Goal: Task Accomplishment & Management: Manage account settings

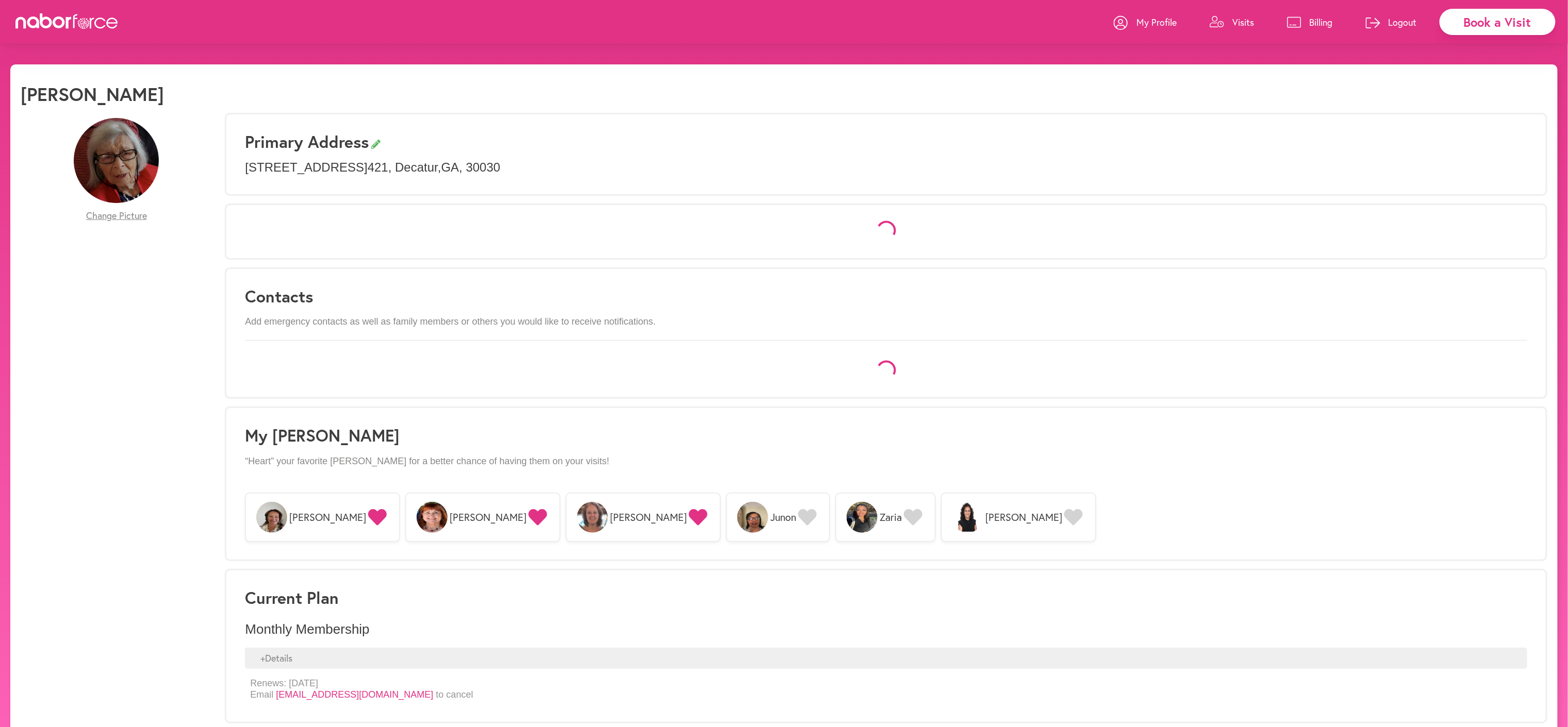
select select "*"
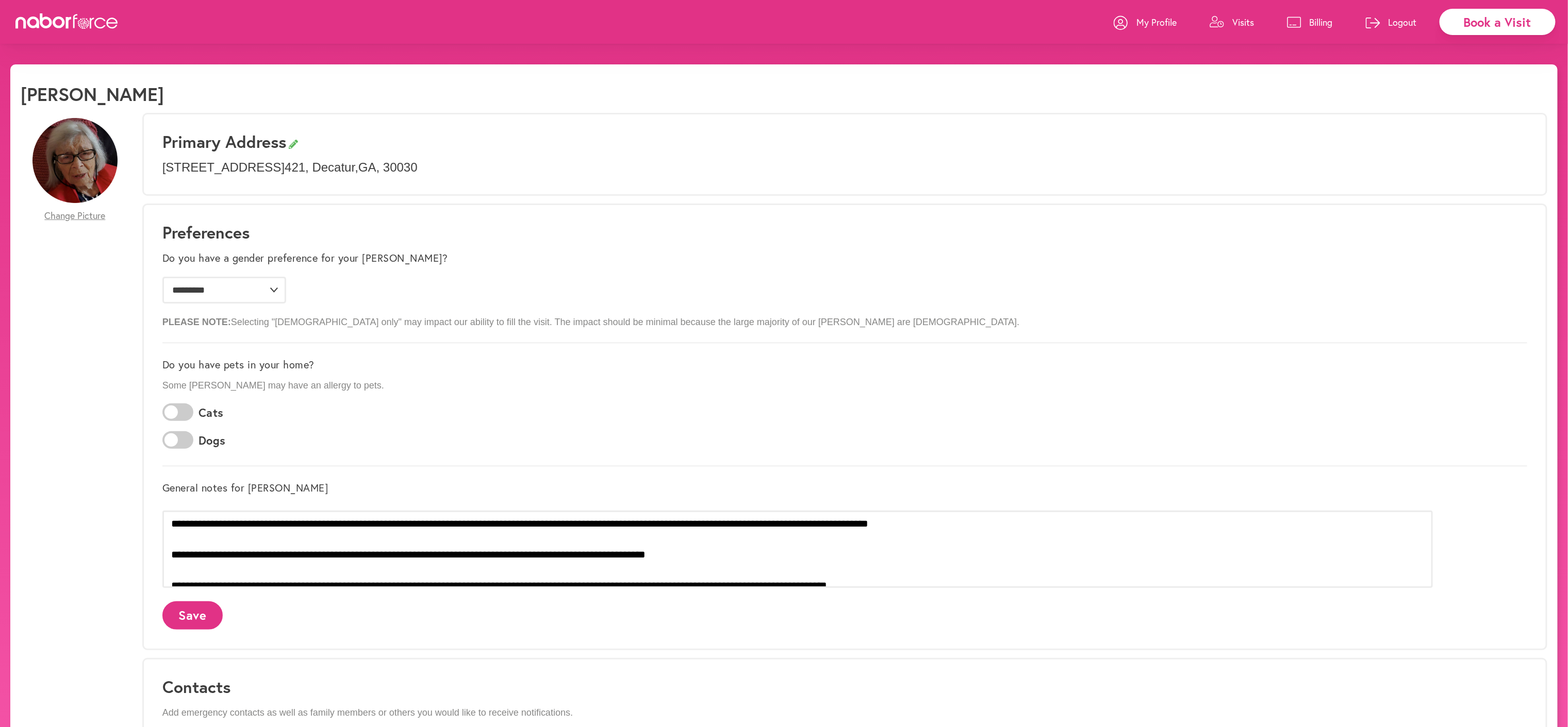
click at [1232, 25] on p "Visits" at bounding box center [1243, 22] width 21 height 13
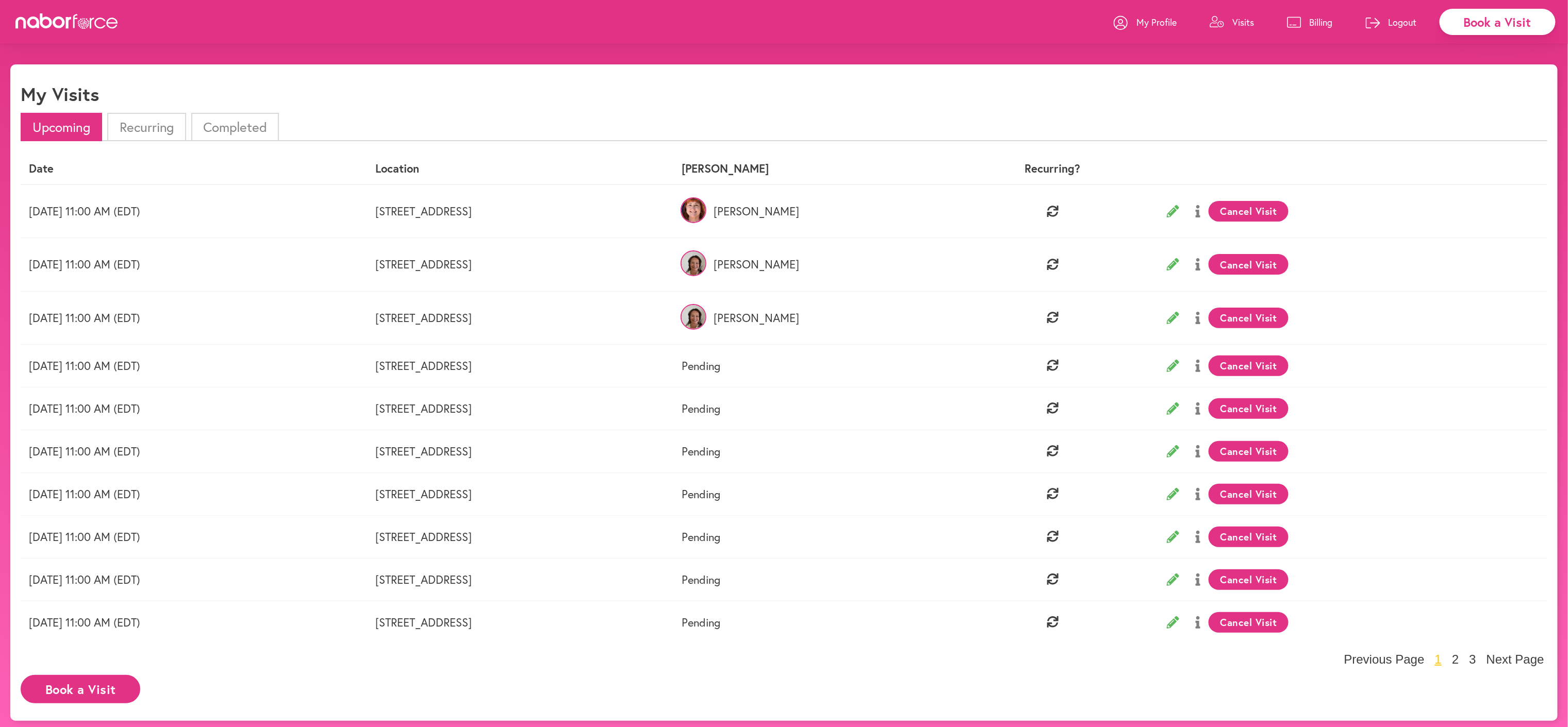
click at [1271, 373] on button "Cancel Visit" at bounding box center [1248, 366] width 80 height 21
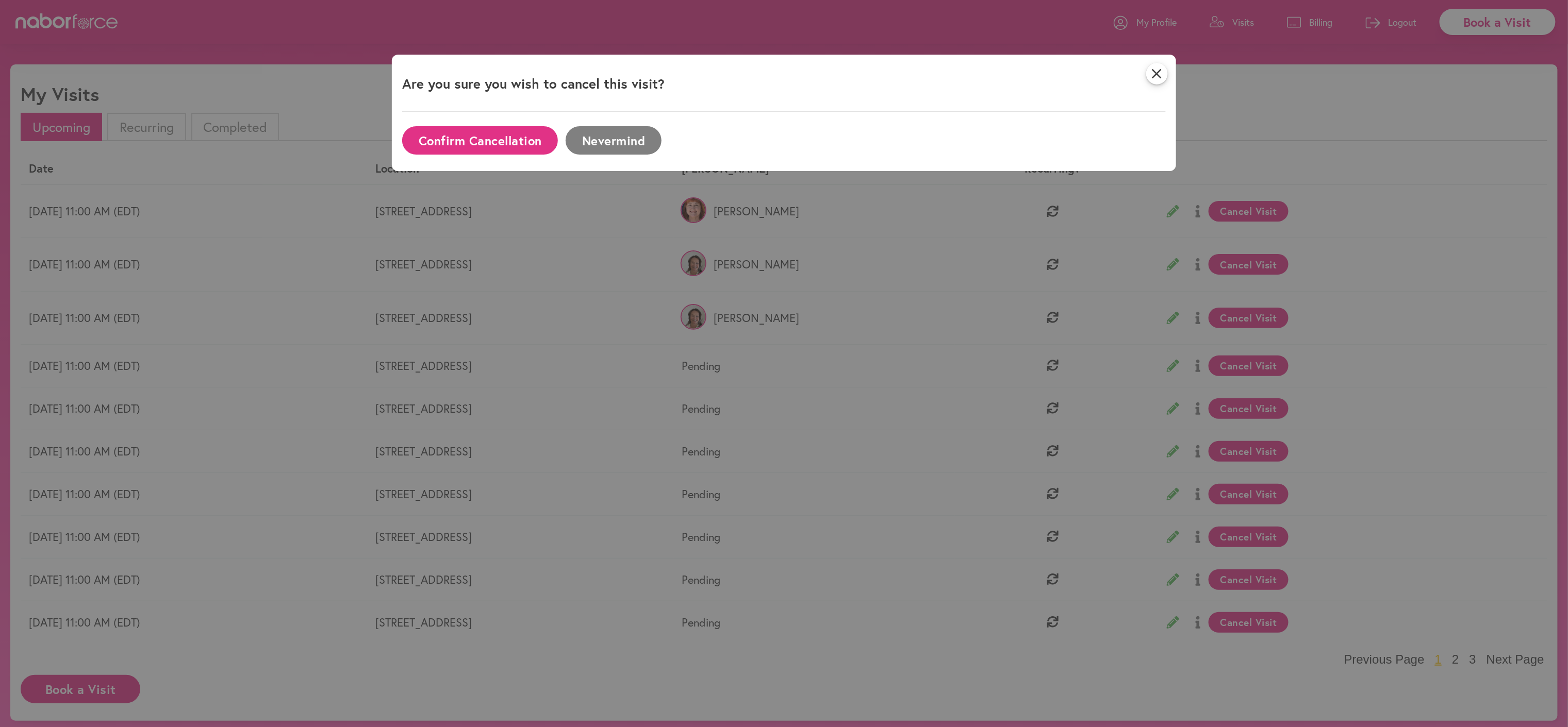
click at [510, 144] on button "Confirm Cancellation" at bounding box center [479, 140] width 156 height 28
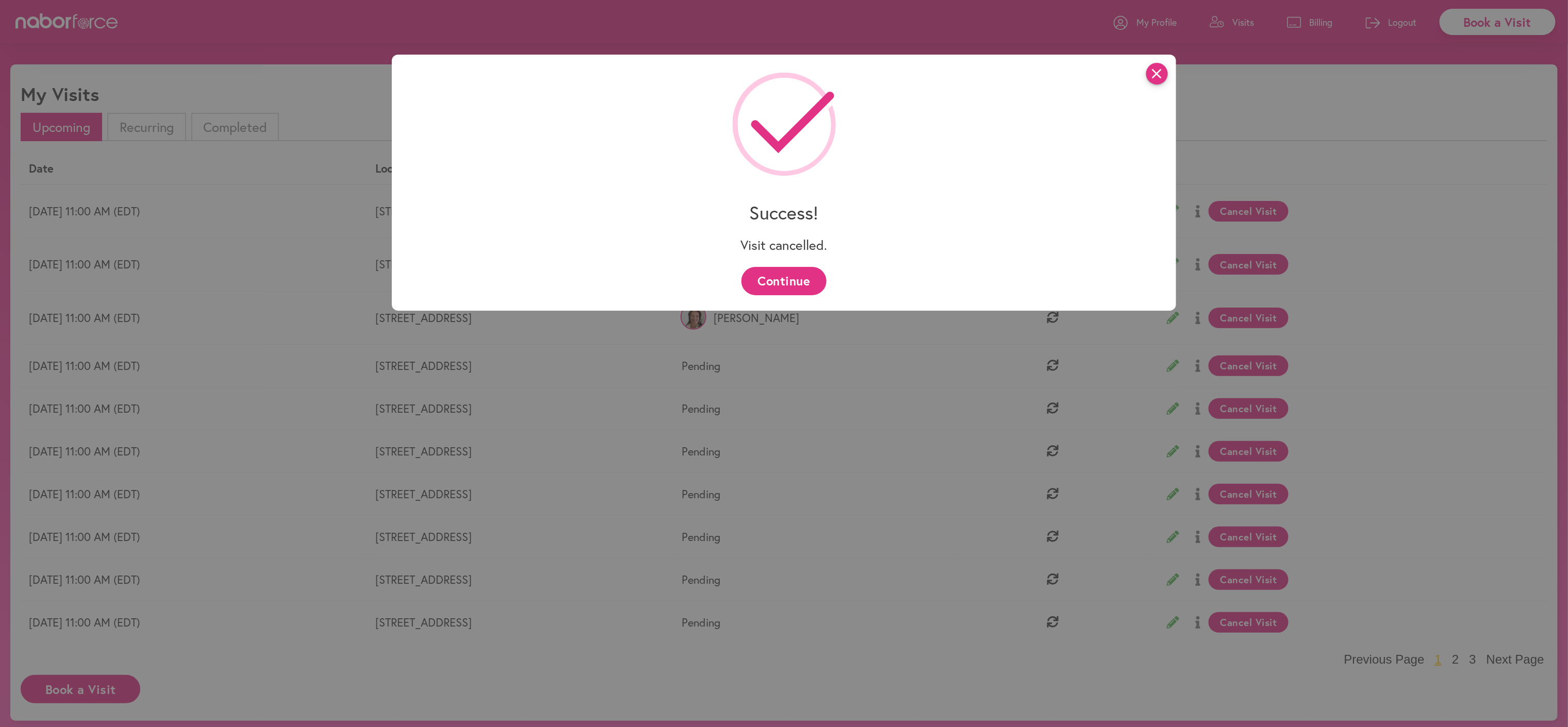
click at [1168, 74] on icon "close" at bounding box center [1156, 73] width 21 height 21
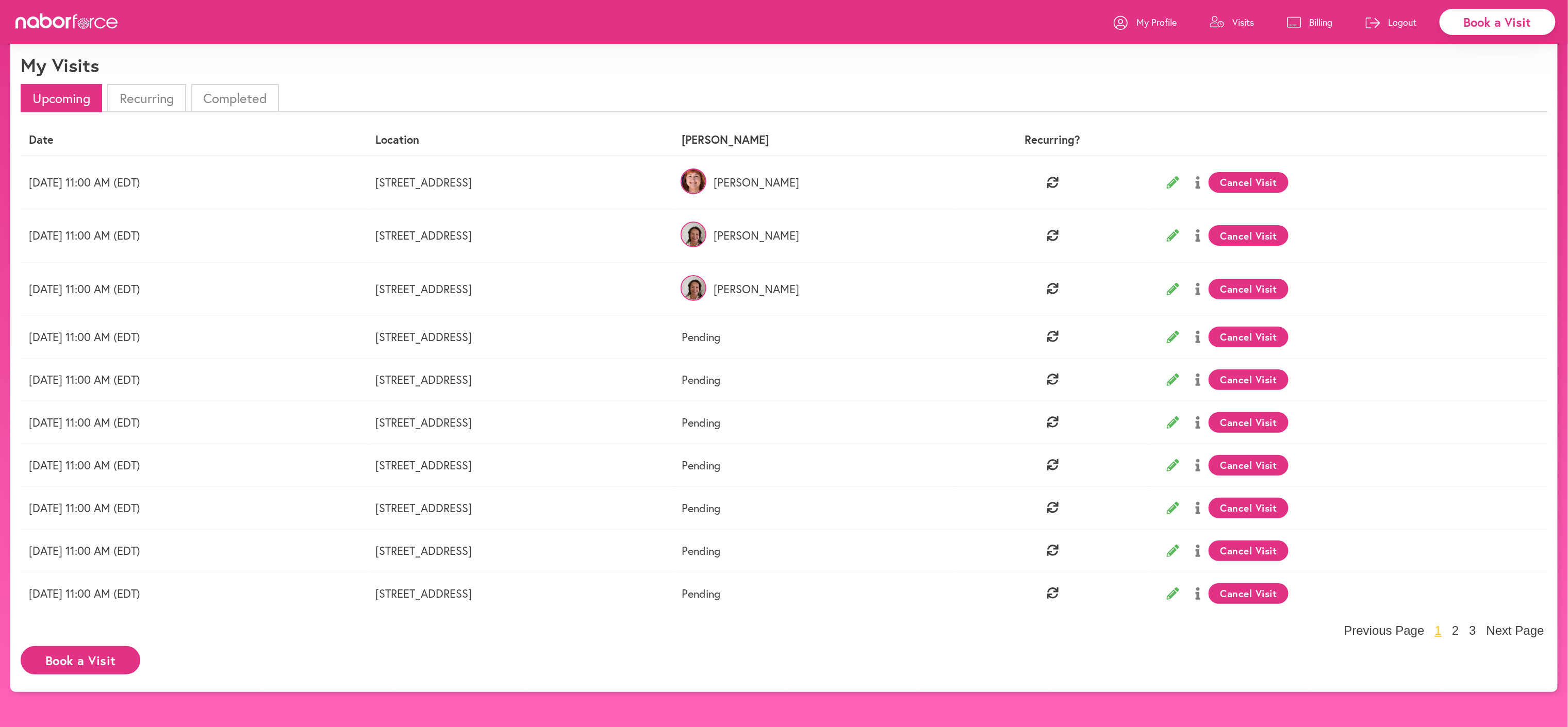
scroll to position [64, 0]
